Goal: Complete application form

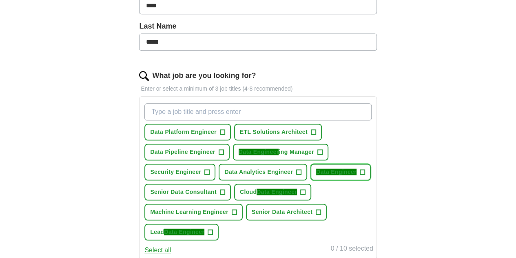
click at [316, 175] on span "Data Engineer" at bounding box center [336, 171] width 40 height 7
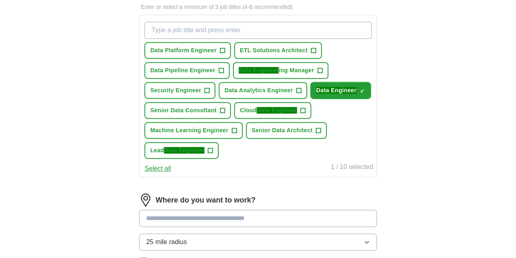
scroll to position [326, 0]
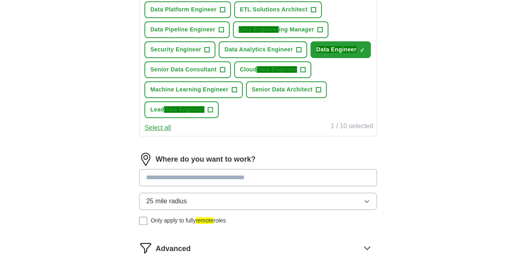
click at [239, 186] on input at bounding box center [257, 177] width 237 height 17
click at [240, 186] on input at bounding box center [257, 177] width 237 height 17
type input "**********"
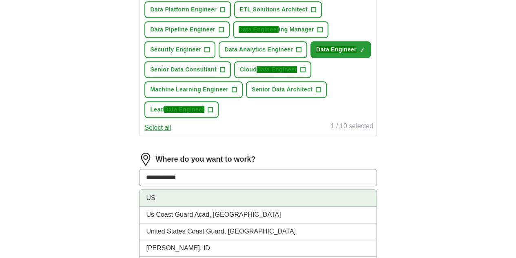
click at [221, 206] on li "US" at bounding box center [257, 198] width 236 height 17
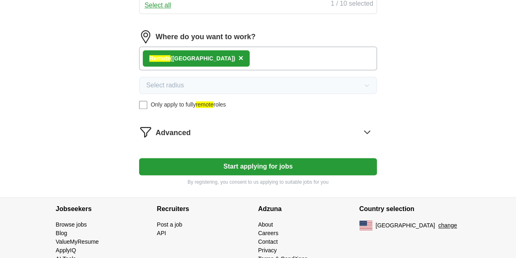
scroll to position [488, 0]
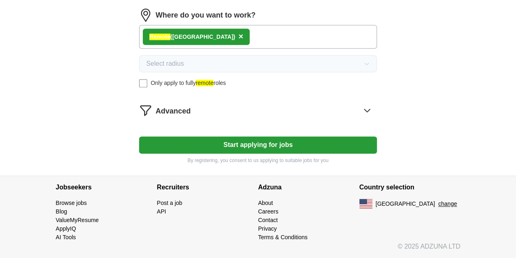
click at [292, 148] on button "Start applying for jobs" at bounding box center [257, 144] width 237 height 17
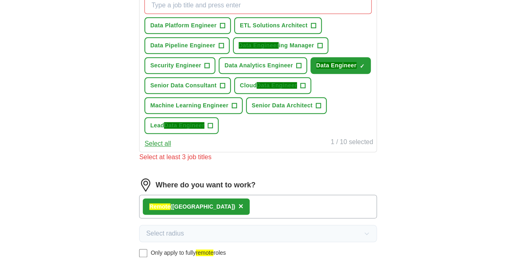
scroll to position [294, 0]
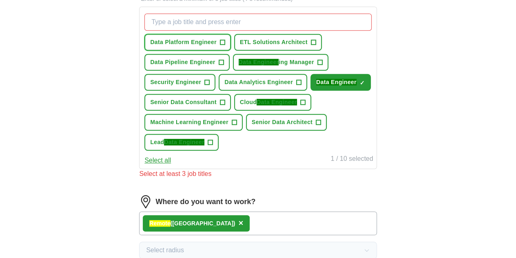
click at [210, 44] on span "Data Platform Engineer" at bounding box center [183, 42] width 66 height 9
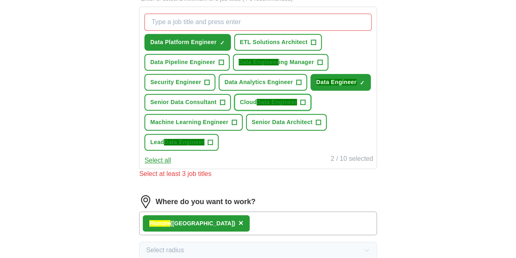
click at [297, 105] on span "Data Engineer" at bounding box center [276, 102] width 40 height 7
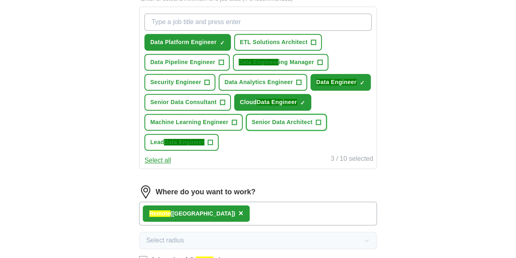
click at [288, 126] on span "Senior Data Architect" at bounding box center [282, 122] width 61 height 9
click at [224, 86] on span "Data Analytics Engineer" at bounding box center [258, 82] width 69 height 9
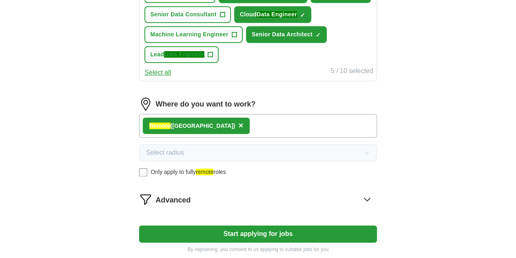
scroll to position [253, 0]
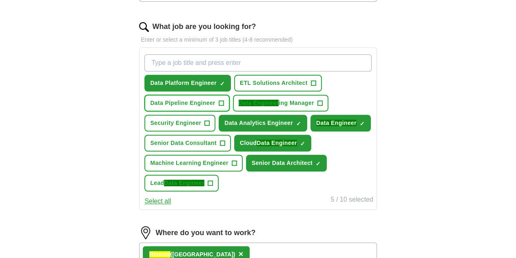
click at [218, 106] on button "Data Pipeline Engineer +" at bounding box center [186, 103] width 85 height 17
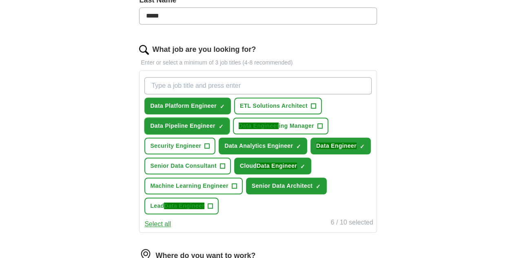
scroll to position [212, 0]
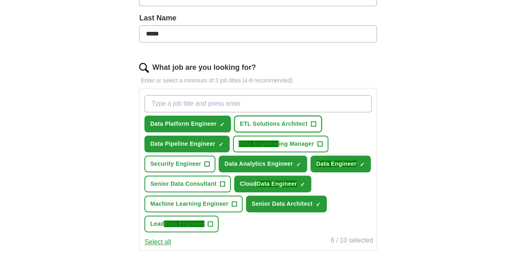
click at [299, 128] on button "ETL Solutions Architect +" at bounding box center [278, 123] width 88 height 17
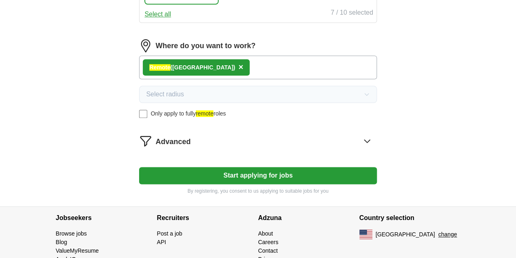
scroll to position [488, 0]
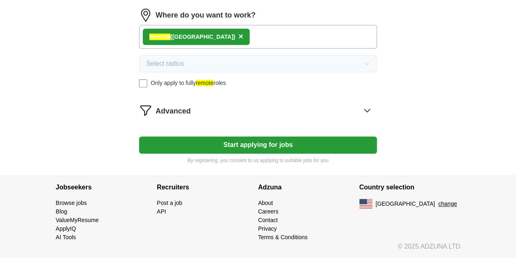
click at [298, 142] on button "Start applying for jobs" at bounding box center [257, 144] width 237 height 17
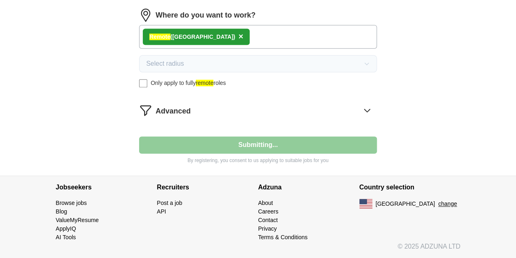
select select "**"
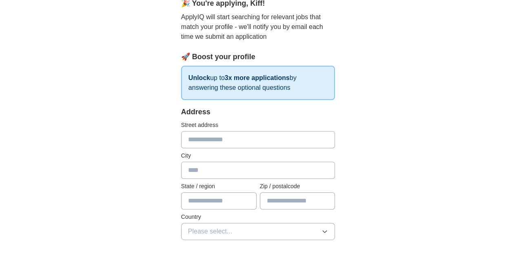
scroll to position [82, 0]
click at [202, 138] on input "text" at bounding box center [258, 138] width 154 height 17
type input "**********"
type input "*****"
type input "**"
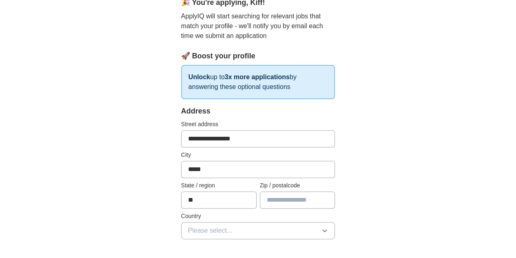
type input "*****"
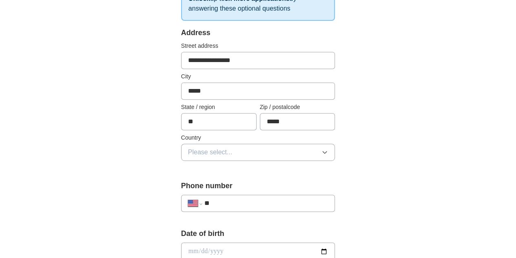
scroll to position [163, 0]
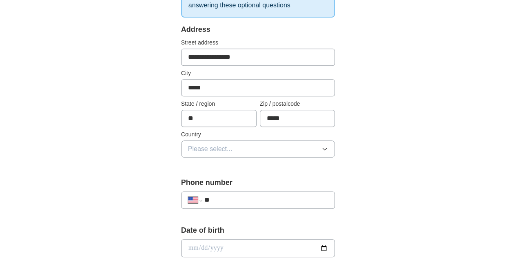
click at [215, 148] on button "Please select..." at bounding box center [258, 148] width 154 height 17
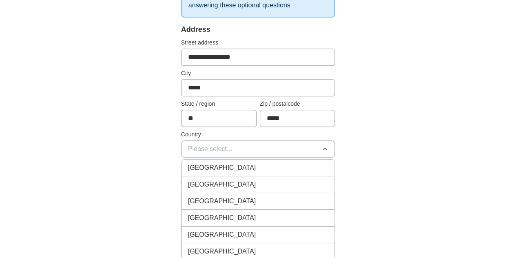
click at [209, 183] on div "[GEOGRAPHIC_DATA]" at bounding box center [258, 184] width 140 height 10
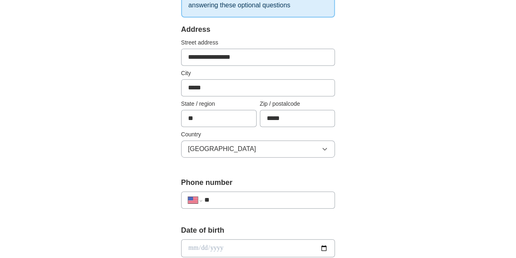
scroll to position [245, 0]
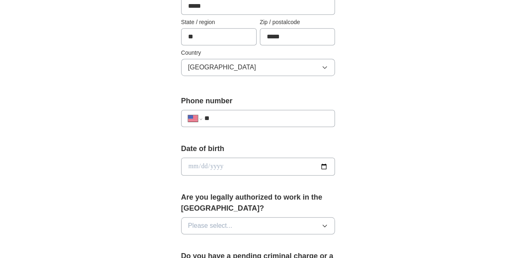
click at [207, 165] on input "date" at bounding box center [258, 166] width 154 height 18
click at [103, 171] on div "**********" at bounding box center [258, 156] width 418 height 752
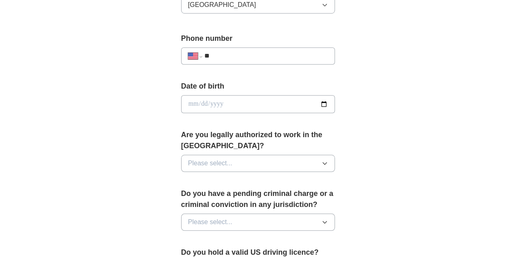
scroll to position [326, 0]
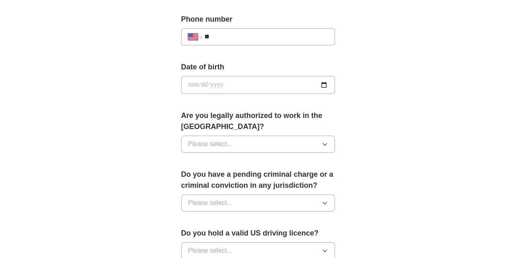
click at [239, 135] on button "Please select..." at bounding box center [258, 143] width 154 height 17
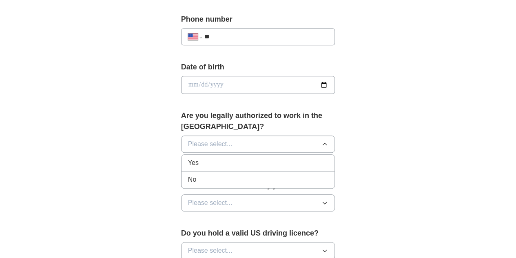
click at [214, 158] on div "Yes" at bounding box center [258, 163] width 140 height 10
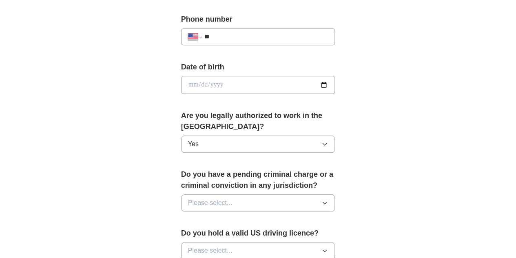
scroll to position [367, 0]
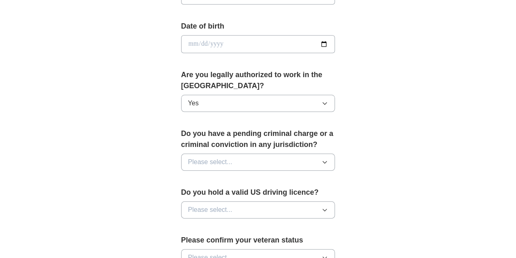
click at [234, 153] on button "Please select..." at bounding box center [258, 161] width 154 height 17
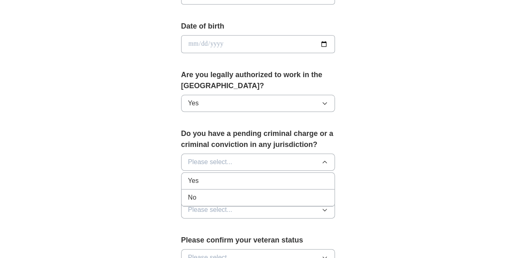
click at [220, 192] on div "No" at bounding box center [258, 197] width 140 height 10
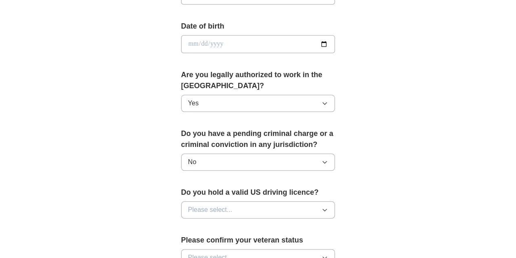
click at [335, 42] on input "date" at bounding box center [258, 44] width 154 height 18
type input "**********"
click at [206, 153] on button "No" at bounding box center [258, 161] width 154 height 17
click at [120, 168] on div "**********" at bounding box center [258, 34] width 418 height 752
click at [223, 201] on button "Please select..." at bounding box center [258, 209] width 154 height 17
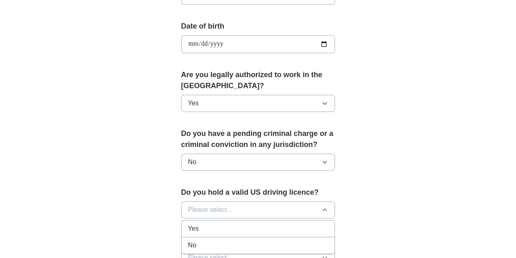
click at [188, 240] on div "No" at bounding box center [258, 245] width 140 height 10
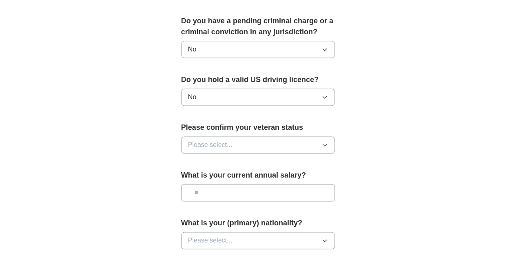
scroll to position [489, 0]
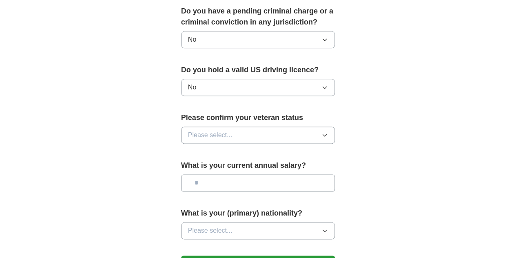
click at [221, 113] on div "Please confirm your veteran status Please select..." at bounding box center [258, 131] width 154 height 38
click at [217, 126] on button "Please select..." at bounding box center [258, 134] width 154 height 17
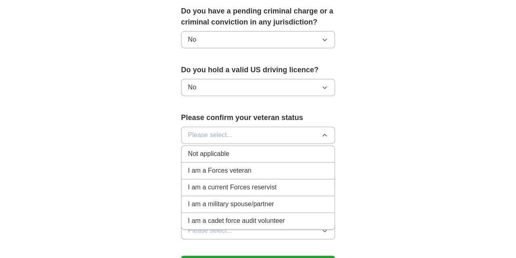
click at [227, 149] on div "Not applicable" at bounding box center [258, 154] width 140 height 10
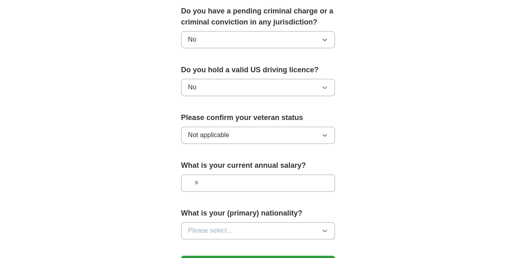
click at [223, 174] on input "text" at bounding box center [258, 182] width 154 height 17
click at [192, 174] on input "text" at bounding box center [258, 182] width 154 height 17
type input "********"
click at [252, 222] on button "Please select..." at bounding box center [258, 230] width 154 height 17
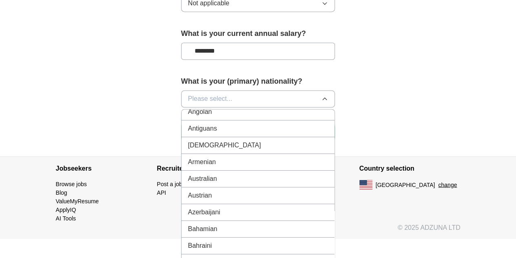
scroll to position [0, 0]
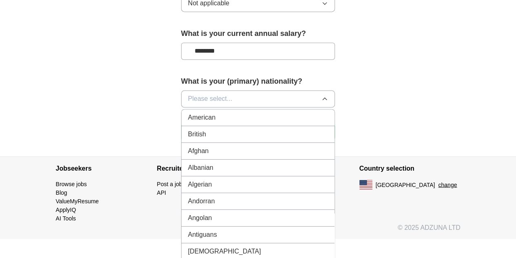
click at [219, 113] on div "American" at bounding box center [258, 118] width 140 height 10
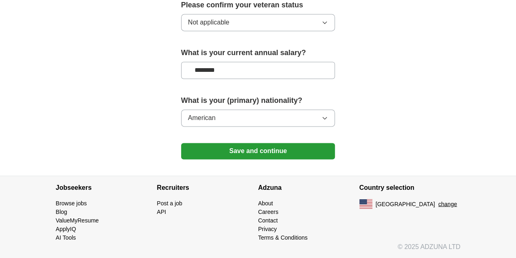
scroll to position [587, 0]
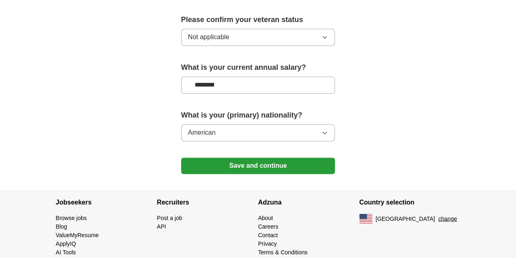
click at [289, 157] on button "Save and continue" at bounding box center [258, 165] width 154 height 16
